Goal: Task Accomplishment & Management: Use online tool/utility

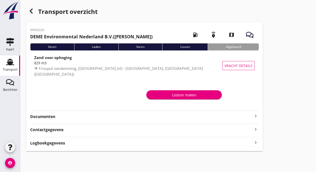
click at [12, 69] on div "Transport" at bounding box center [10, 69] width 15 height 3
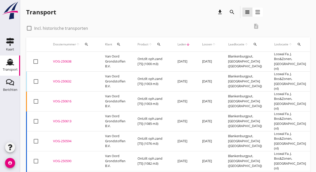
click at [134, 72] on td "Ontzilt oph.zand [75] (1003 m3)" at bounding box center [152, 81] width 40 height 20
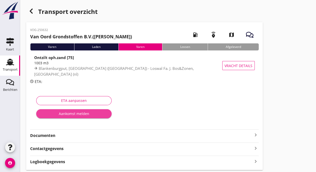
click at [85, 114] on div "Aankomst melden" at bounding box center [73, 113] width 67 height 5
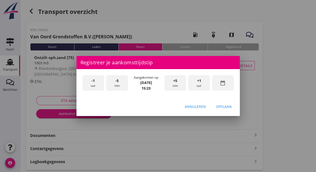
click at [97, 83] on div "-1 uur" at bounding box center [94, 83] width 22 height 16
click at [120, 82] on div "-5 min" at bounding box center [117, 83] width 22 height 16
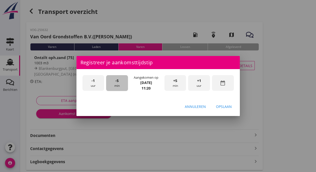
click at [120, 82] on div "-5 min" at bounding box center [117, 83] width 22 height 16
click at [222, 104] on div "Opslaan" at bounding box center [224, 106] width 16 height 5
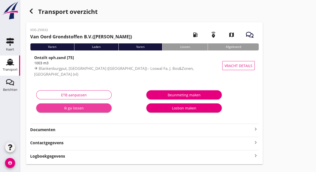
click at [81, 107] on div "Ik ga lossen" at bounding box center [73, 107] width 67 height 5
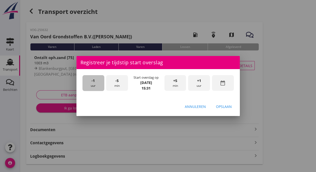
click at [93, 85] on div "-1 uur" at bounding box center [94, 83] width 22 height 16
click at [119, 80] on div "-5 min" at bounding box center [117, 83] width 22 height 16
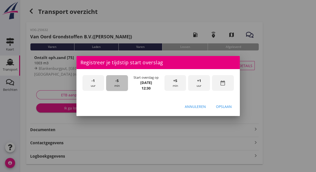
click at [119, 80] on div "-5 min" at bounding box center [117, 83] width 22 height 16
click at [222, 105] on div "Opslaan" at bounding box center [224, 106] width 16 height 5
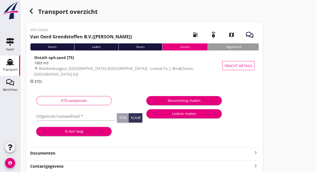
click at [80, 131] on div "Ik ben leeg" at bounding box center [73, 130] width 67 height 5
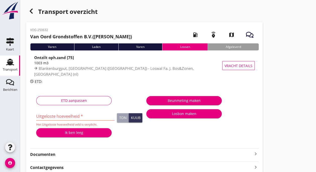
click at [78, 119] on input "Uitgeloste hoeveelheid *" at bounding box center [75, 116] width 78 height 8
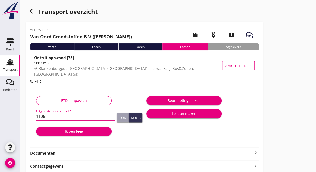
type input "1106"
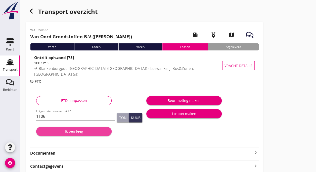
click at [79, 132] on div "Ik ben leeg" at bounding box center [73, 130] width 67 height 5
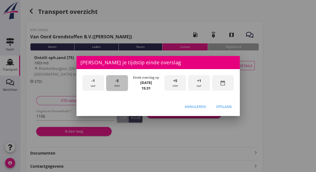
click at [117, 83] on div "-5 min" at bounding box center [117, 83] width 22 height 16
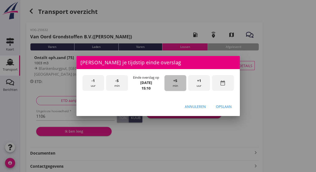
click at [167, 82] on div "+5 min" at bounding box center [176, 83] width 22 height 16
click at [226, 104] on div "Opslaan" at bounding box center [224, 106] width 16 height 5
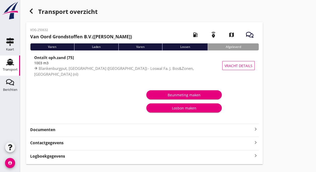
click at [9, 63] on use at bounding box center [10, 62] width 8 height 7
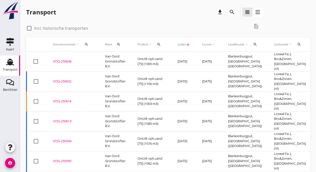
click at [120, 58] on td "Van Oord Grondstoffen B.V." at bounding box center [115, 62] width 32 height 20
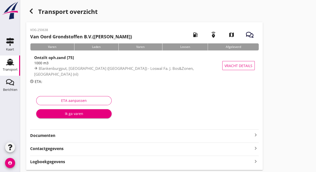
click at [69, 114] on div "Ik ga varen" at bounding box center [73, 113] width 67 height 5
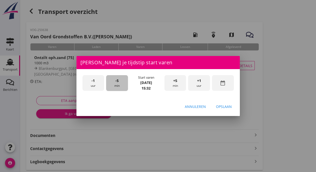
click at [119, 84] on div "-5 min" at bounding box center [117, 83] width 22 height 16
click at [224, 106] on div "Opslaan" at bounding box center [224, 106] width 16 height 5
